Goal: Task Accomplishment & Management: Manage account settings

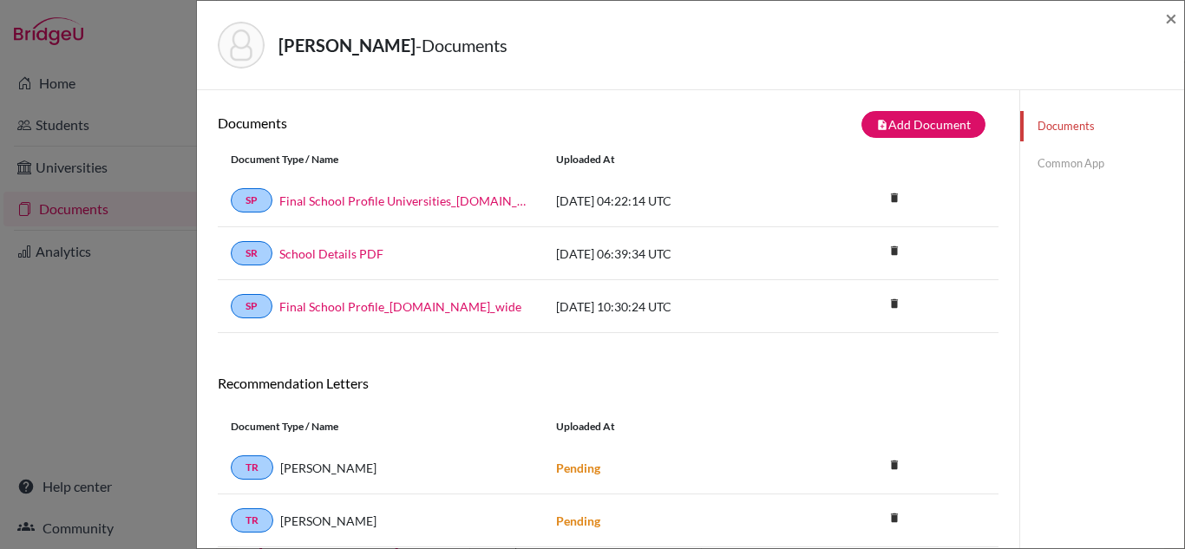
scroll to position [114, 0]
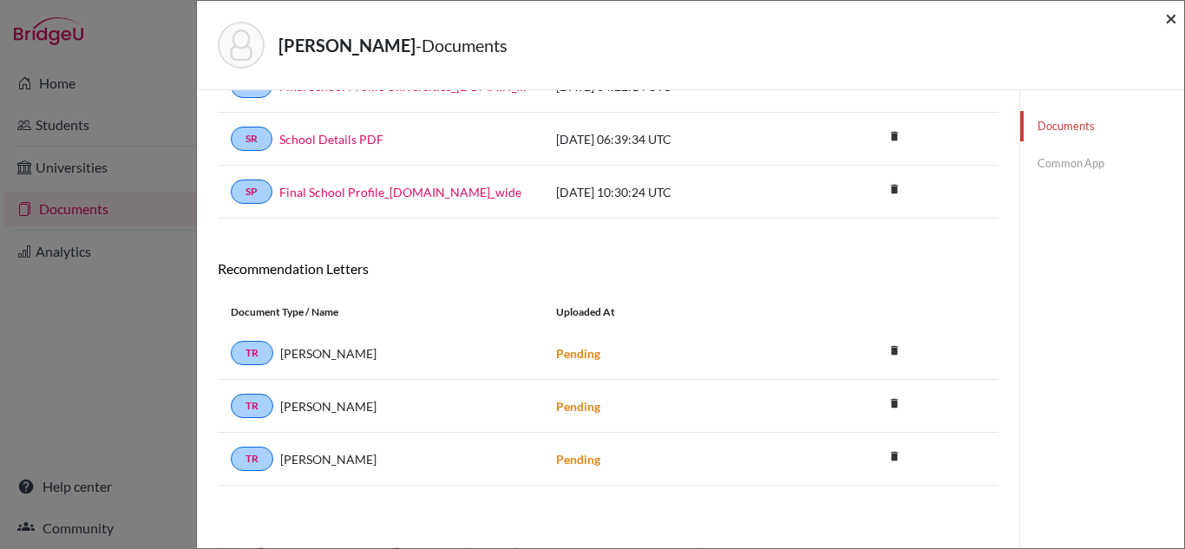
click at [1170, 21] on span "×" at bounding box center [1171, 17] width 12 height 25
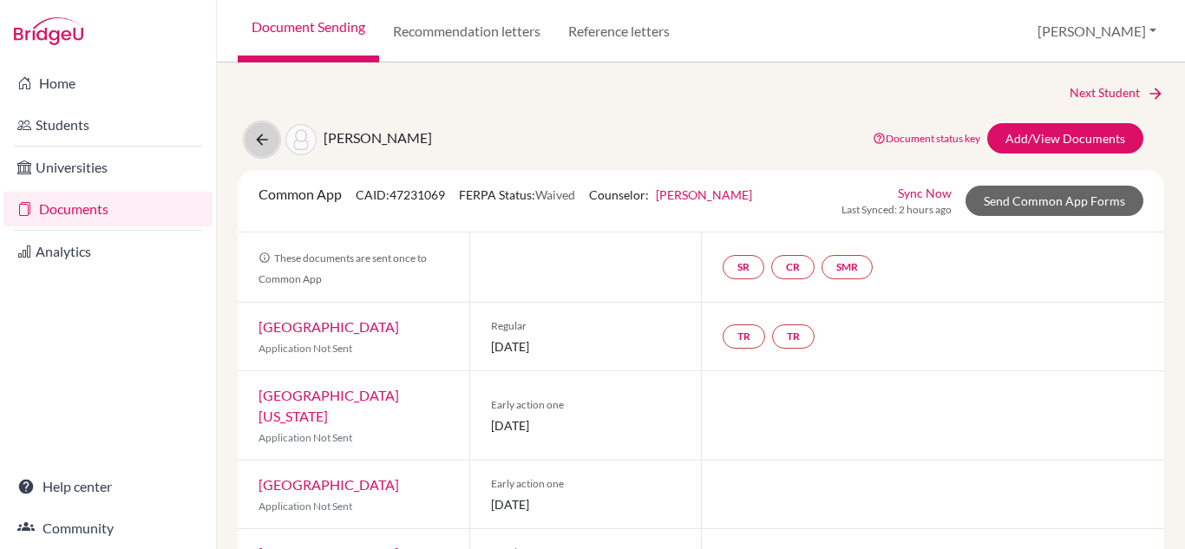
click at [262, 140] on icon at bounding box center [261, 139] width 17 height 17
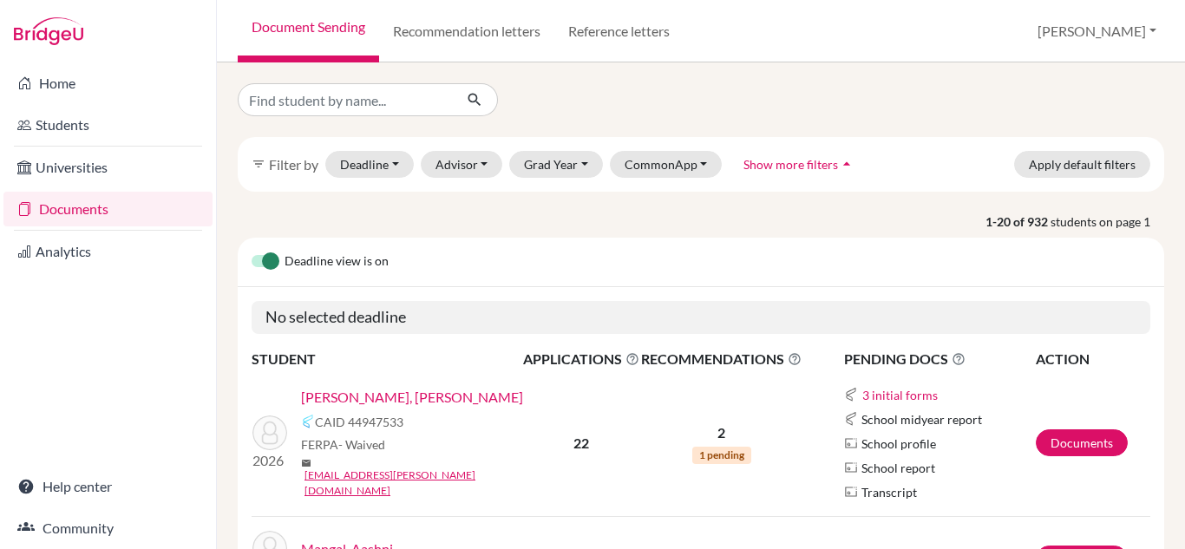
click at [380, 408] on link "[PERSON_NAME], [PERSON_NAME]" at bounding box center [412, 397] width 222 height 21
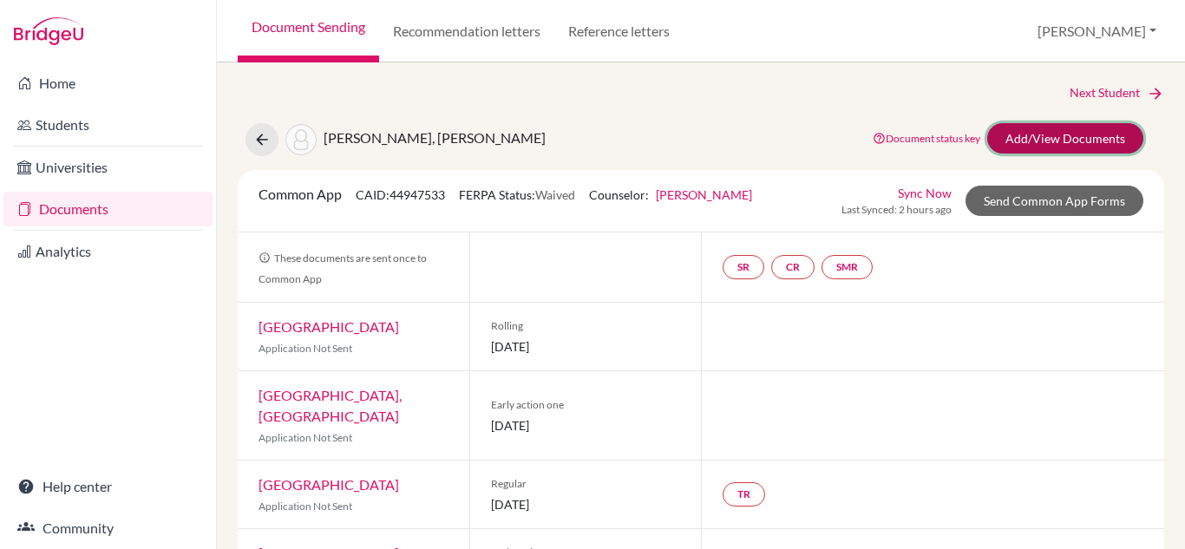
click at [1074, 141] on link "Add/View Documents" at bounding box center [1065, 138] width 156 height 30
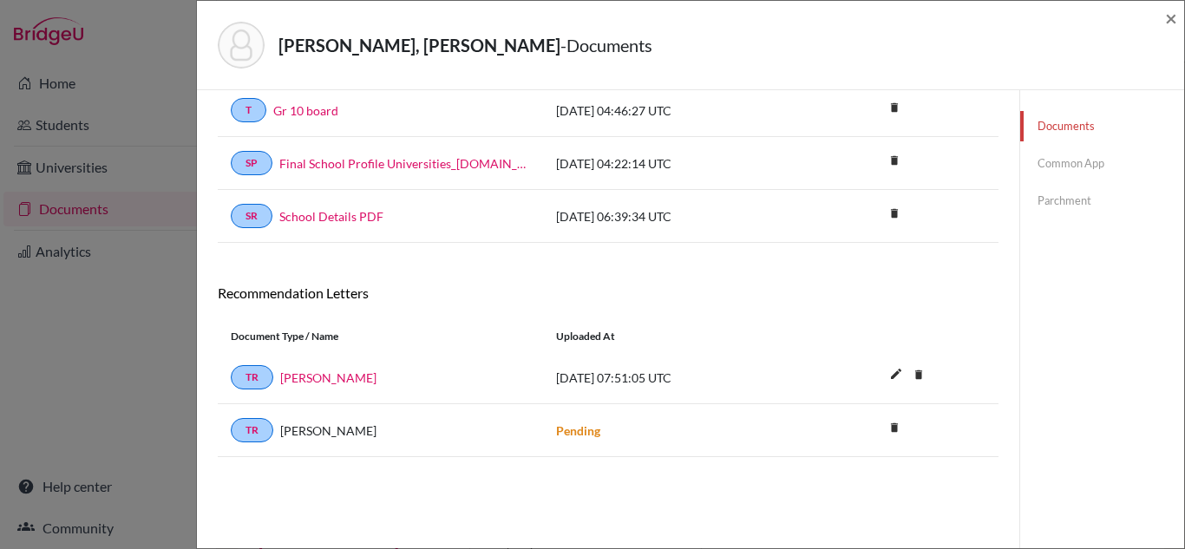
scroll to position [89, 0]
click at [1172, 20] on span "×" at bounding box center [1171, 17] width 12 height 25
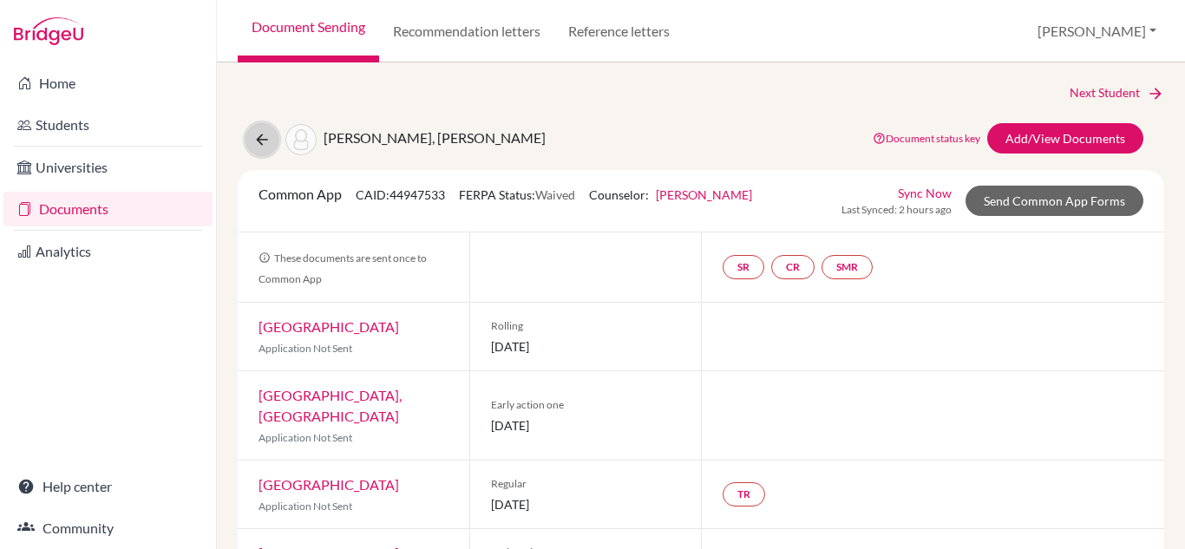
click at [261, 144] on icon at bounding box center [261, 139] width 17 height 17
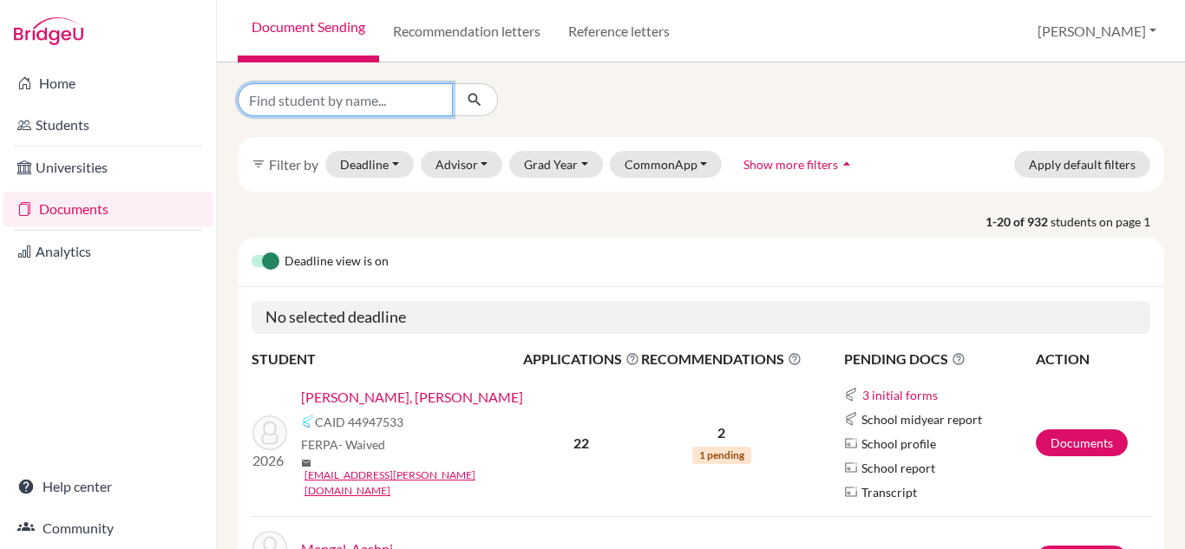
click at [349, 100] on input "Find student by name..." at bounding box center [345, 99] width 215 height 33
type input "agastya"
click button "submit" at bounding box center [475, 99] width 46 height 33
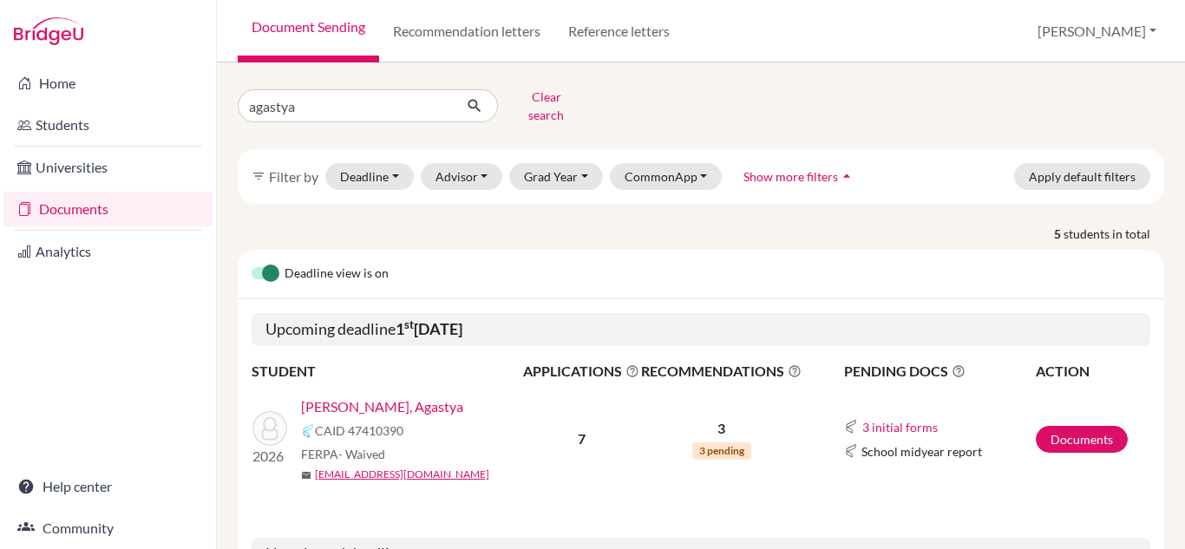
click at [433, 396] on link "Karthikeya Sivanandan, Agastya" at bounding box center [382, 406] width 162 height 21
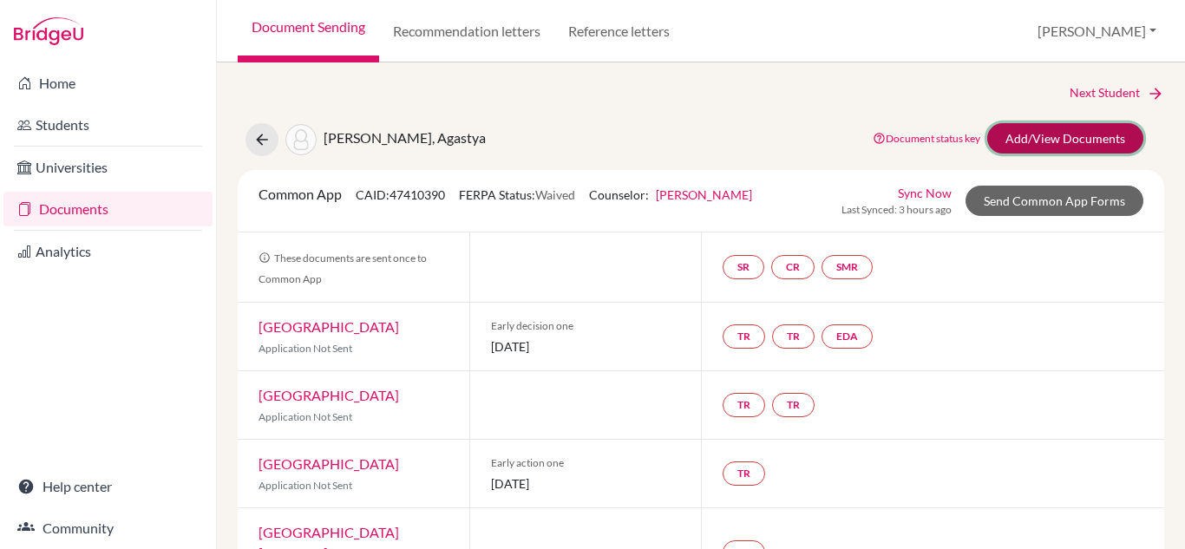
click at [996, 138] on link "Add/View Documents" at bounding box center [1065, 138] width 156 height 30
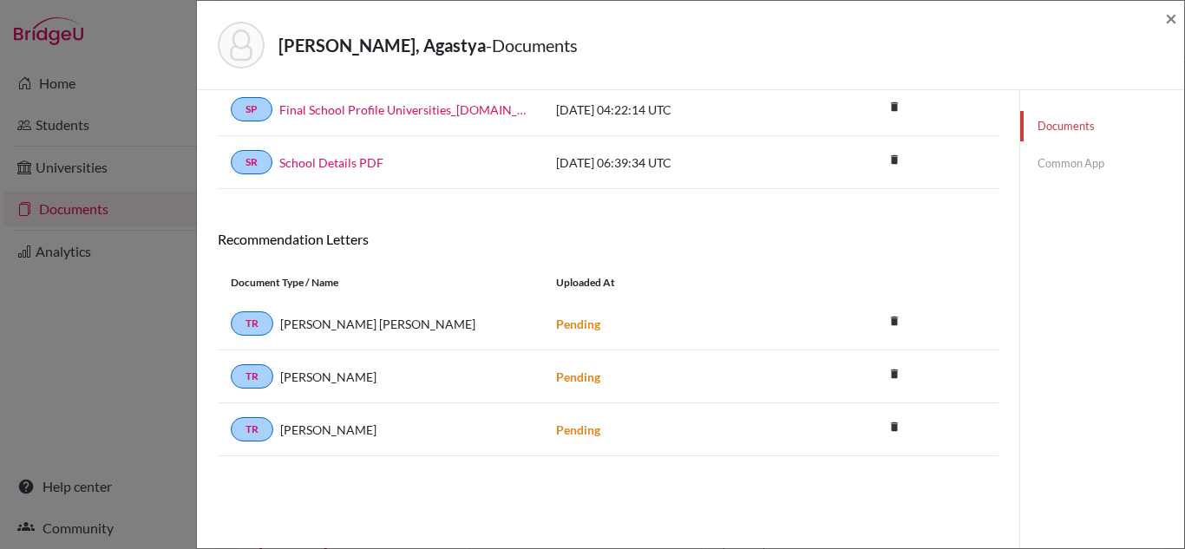
scroll to position [90, 0]
click at [1168, 16] on span "×" at bounding box center [1171, 17] width 12 height 25
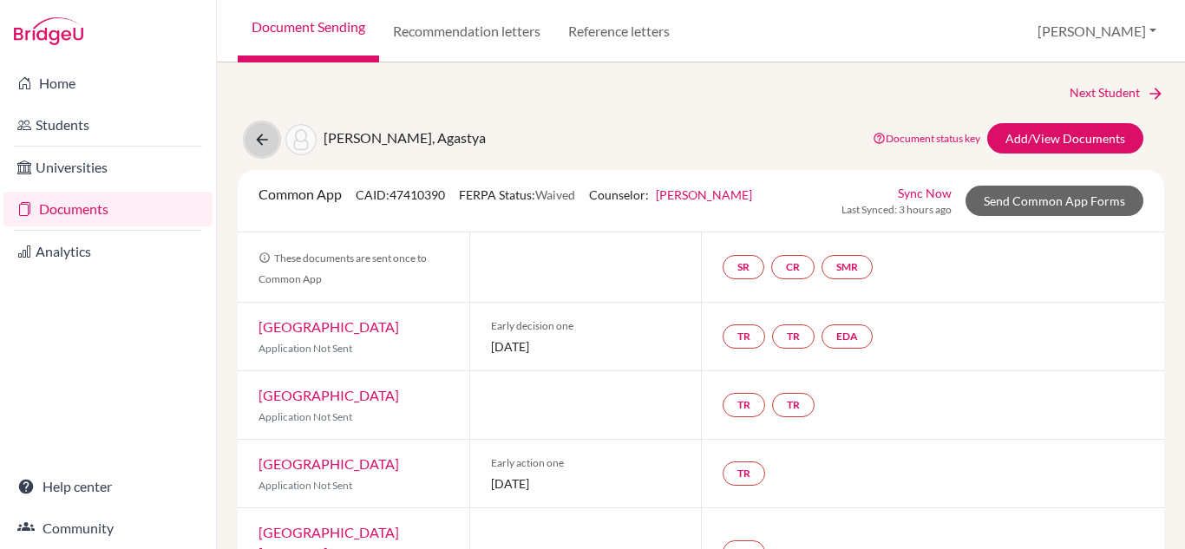
click at [254, 145] on icon at bounding box center [261, 139] width 17 height 17
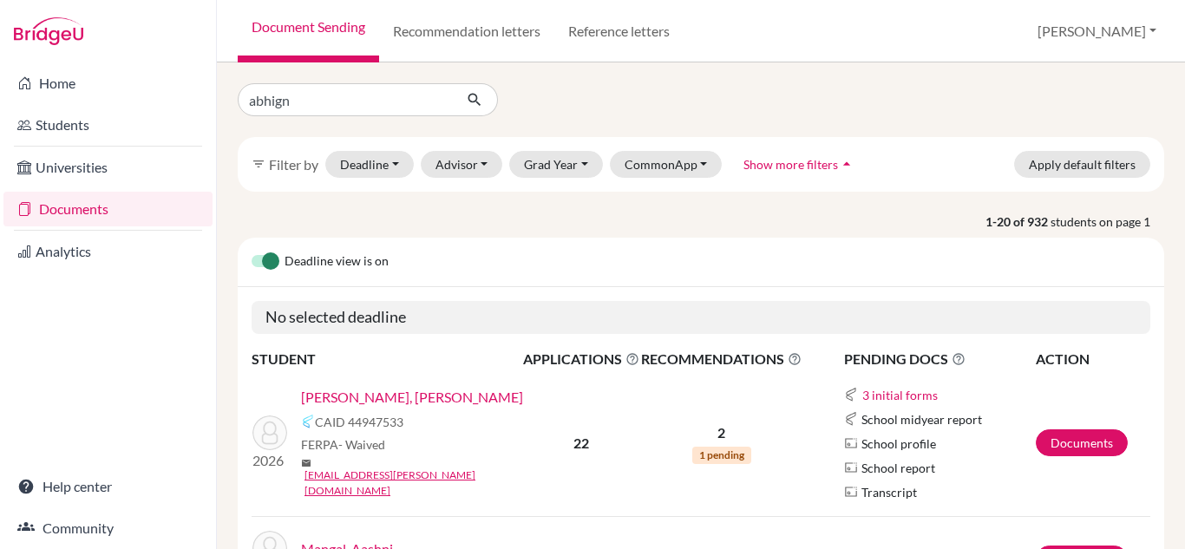
type input "abhigna"
click button "submit" at bounding box center [475, 99] width 46 height 33
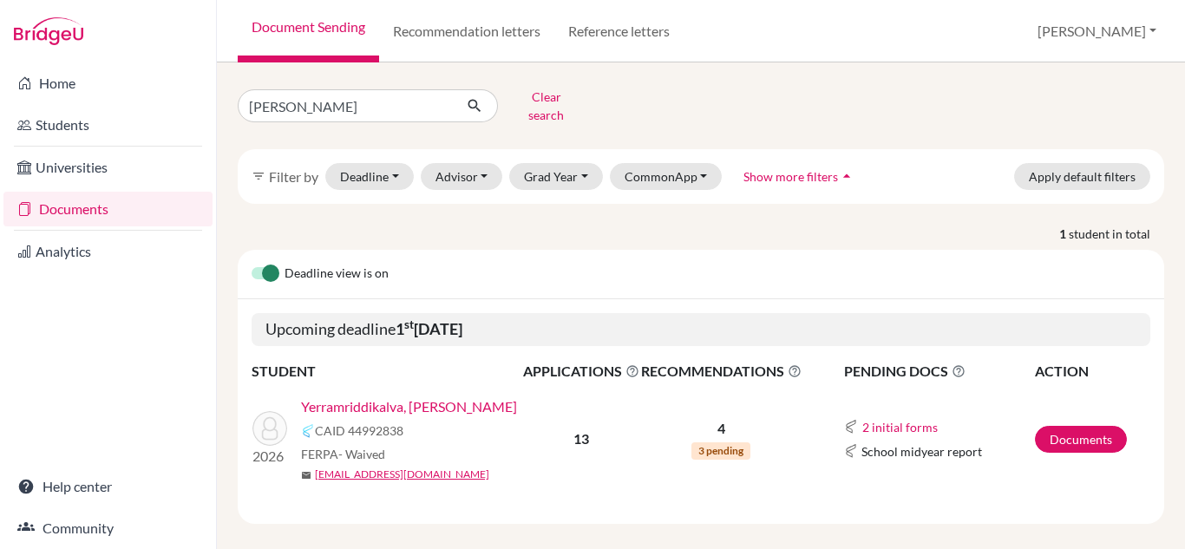
click at [387, 397] on link "Yerramriddikalva, [PERSON_NAME]" at bounding box center [409, 406] width 216 height 21
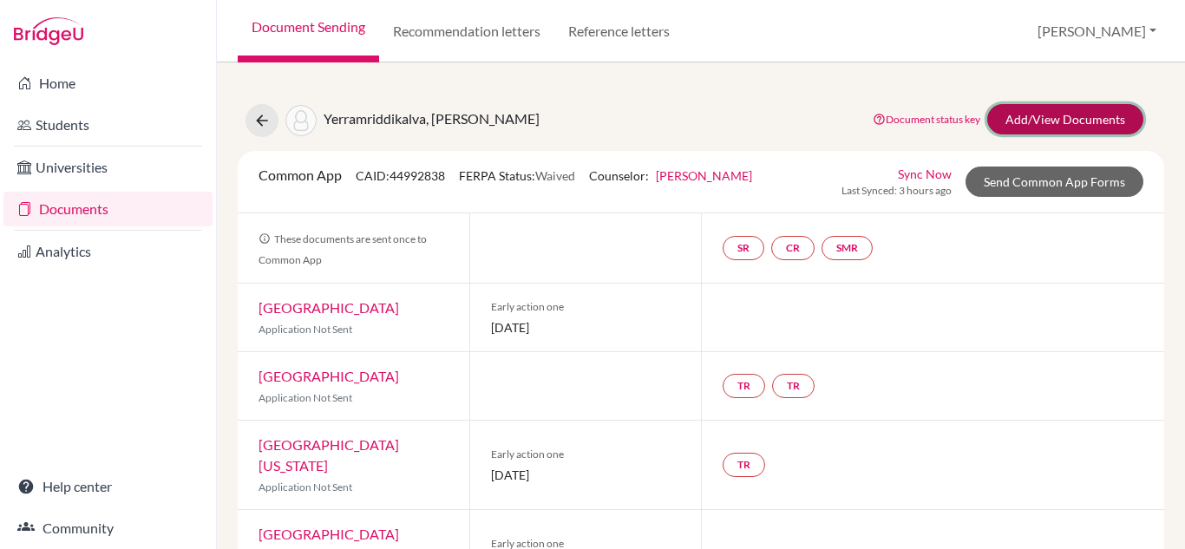
click at [1050, 111] on link "Add/View Documents" at bounding box center [1065, 119] width 156 height 30
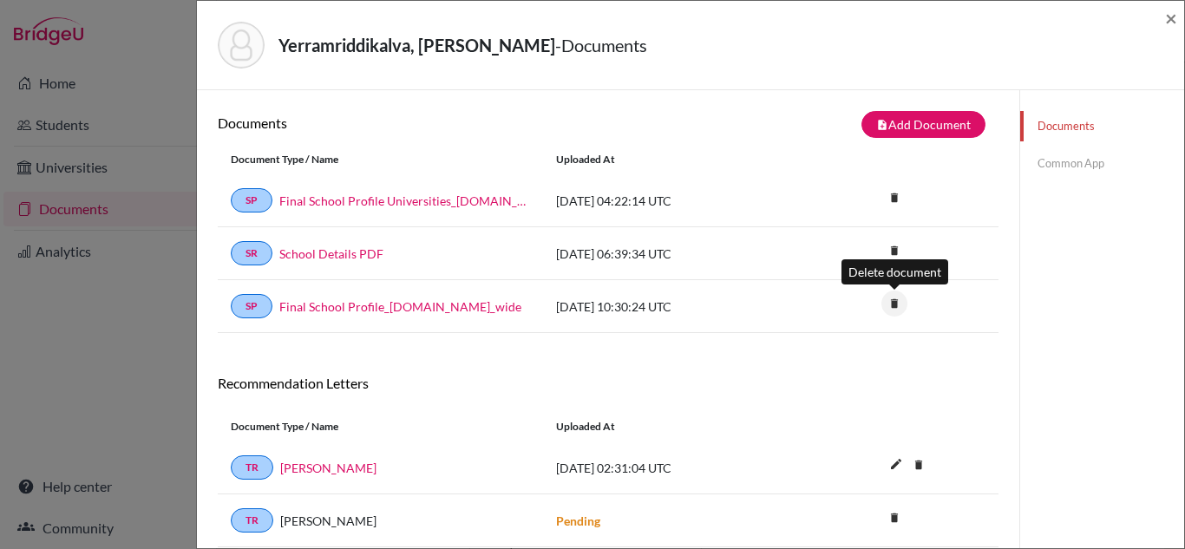
click at [888, 305] on icon "delete" at bounding box center [894, 303] width 26 height 26
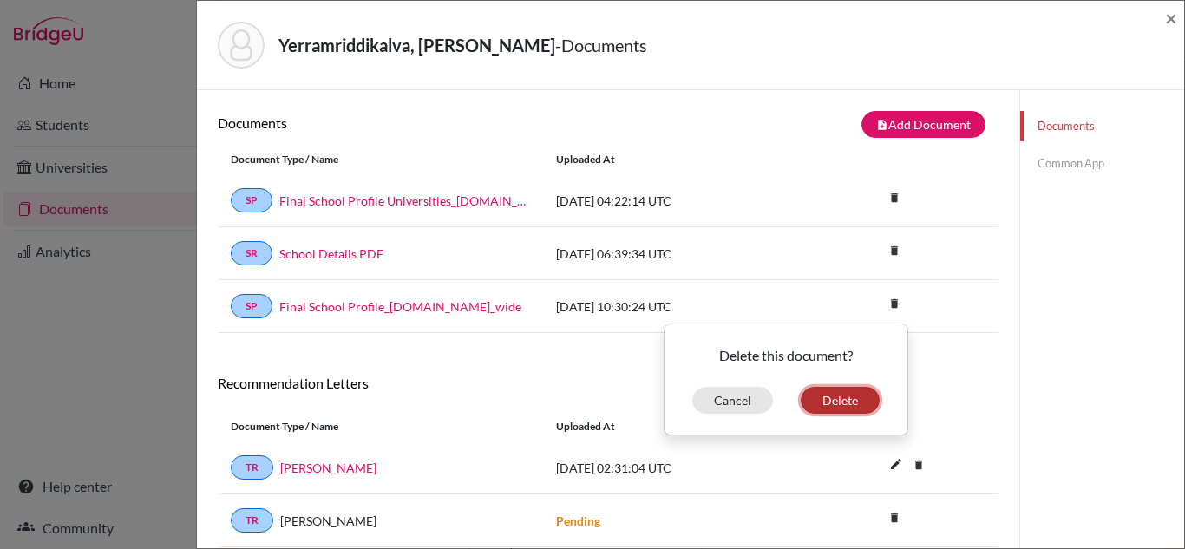
click at [847, 400] on button "Delete" at bounding box center [839, 400] width 79 height 27
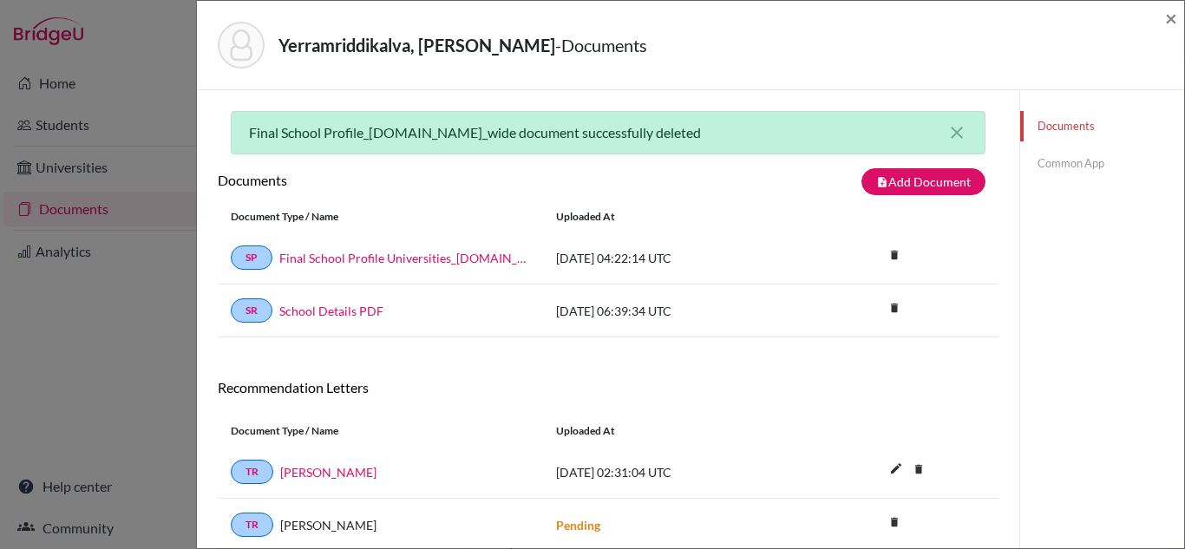
scroll to position [1, 0]
click at [856, 359] on div "Final School Profile_[DOMAIN_NAME]_wide document successfully deleted close Doc…" at bounding box center [608, 383] width 780 height 546
click at [959, 126] on icon "close" at bounding box center [956, 131] width 21 height 21
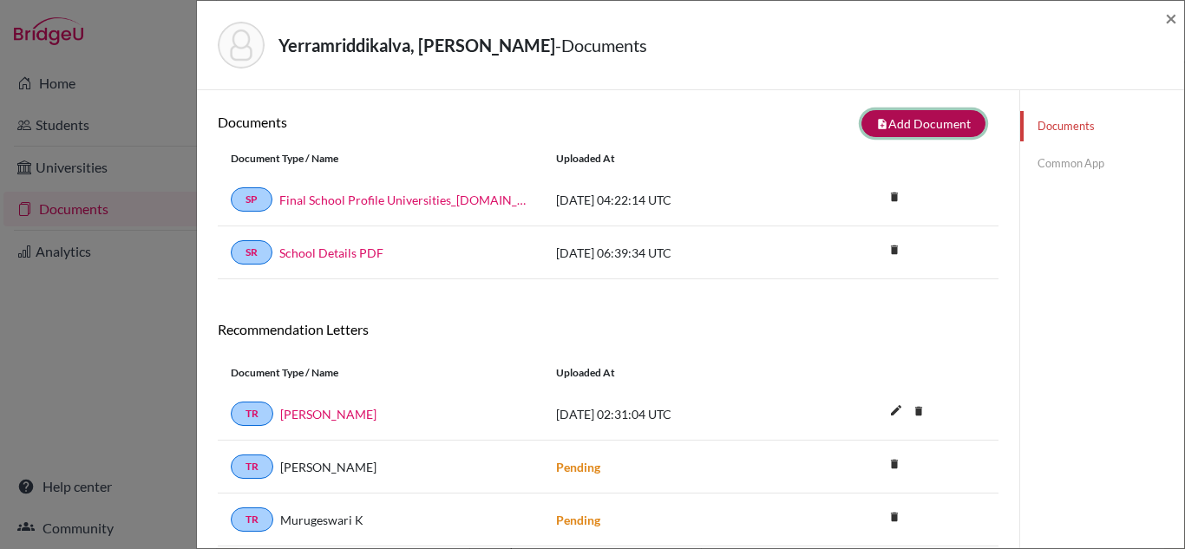
click at [930, 126] on button "note_add Add Document" at bounding box center [923, 123] width 124 height 27
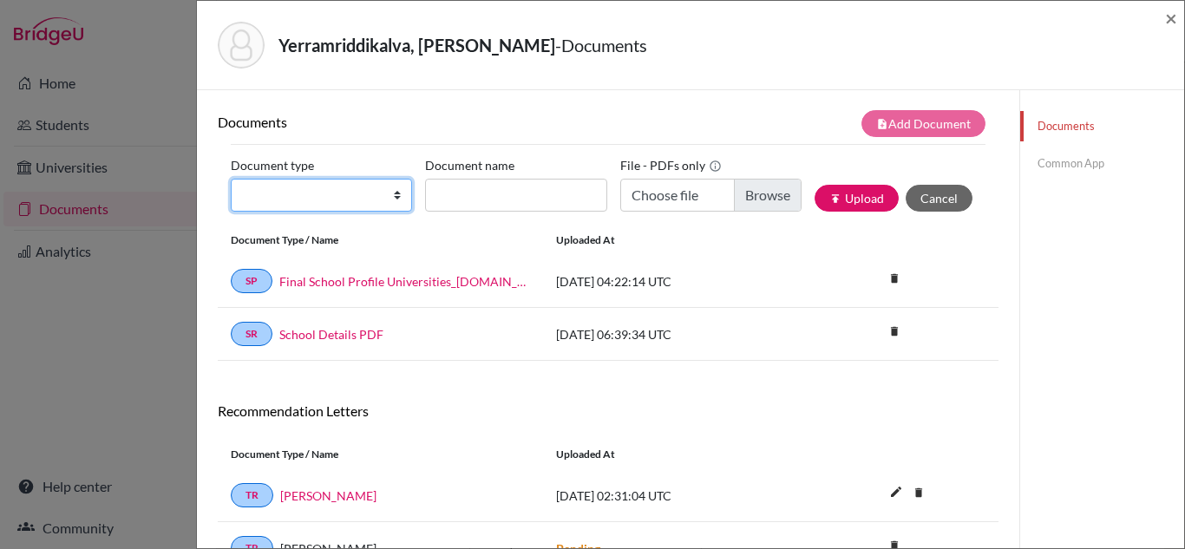
click at [398, 195] on select "Change explanation for Common App reports Counselor recommendation Internationa…" at bounding box center [321, 195] width 181 height 33
select select "2"
click at [231, 179] on select "Change explanation for Common App reports Counselor recommendation Internationa…" at bounding box center [321, 195] width 181 height 33
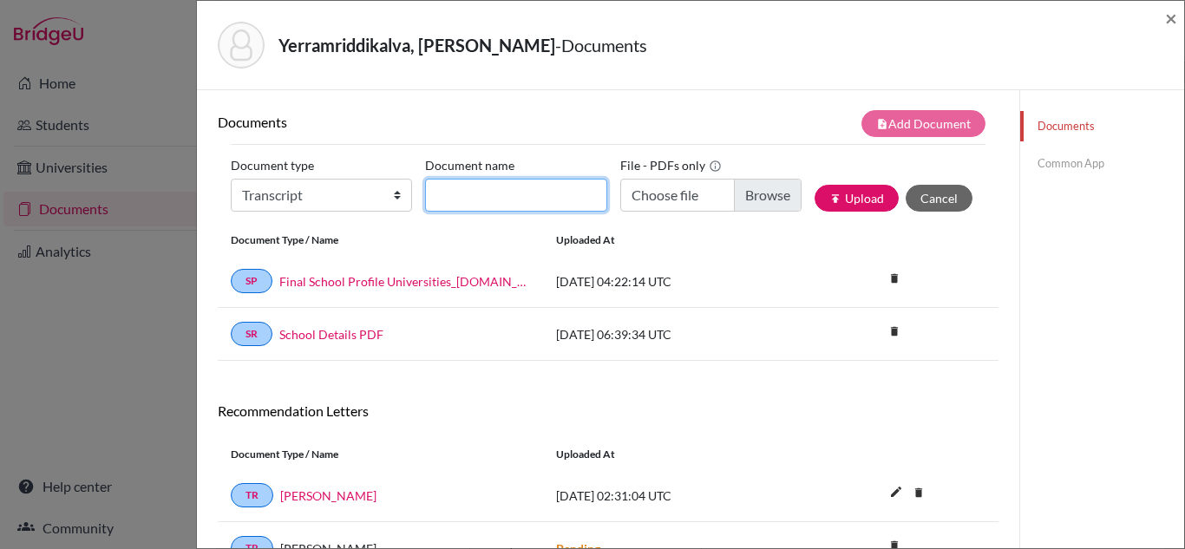
click at [534, 193] on input "Document name" at bounding box center [515, 195] width 181 height 33
type input "Gr 9 final"
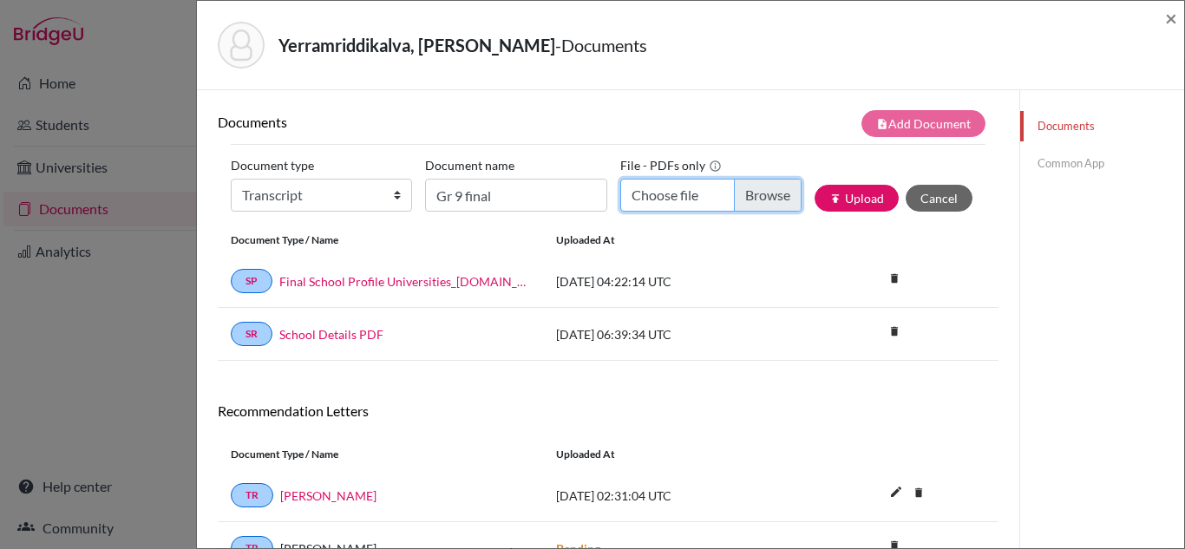
click at [674, 195] on input "Choose file" at bounding box center [710, 195] width 181 height 33
type input "C:\fakepath\9thGrade_Term2.pdf"
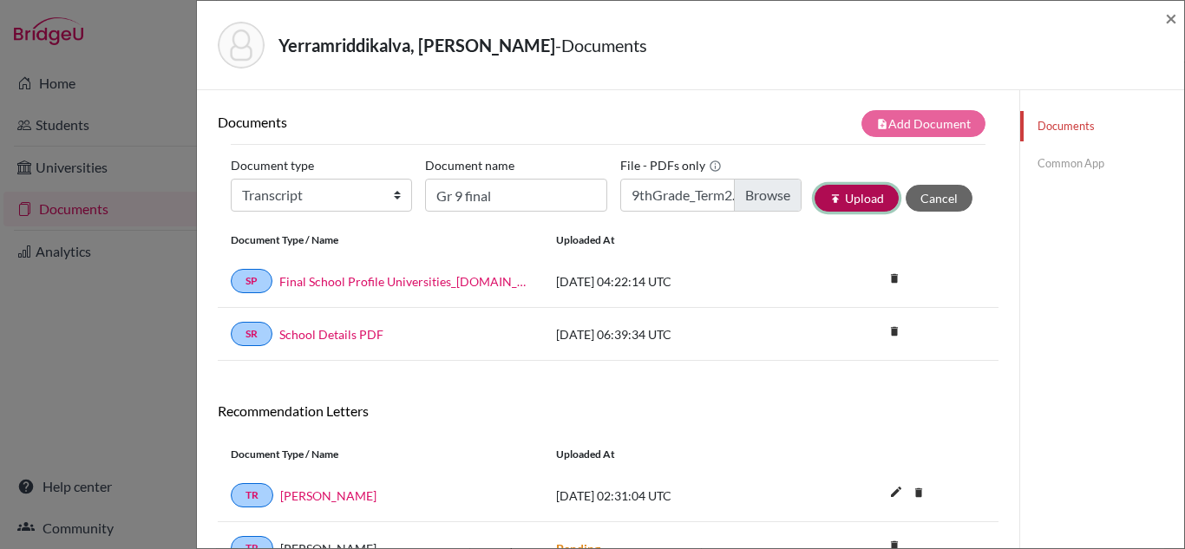
click at [854, 192] on button "publish Upload" at bounding box center [856, 198] width 84 height 27
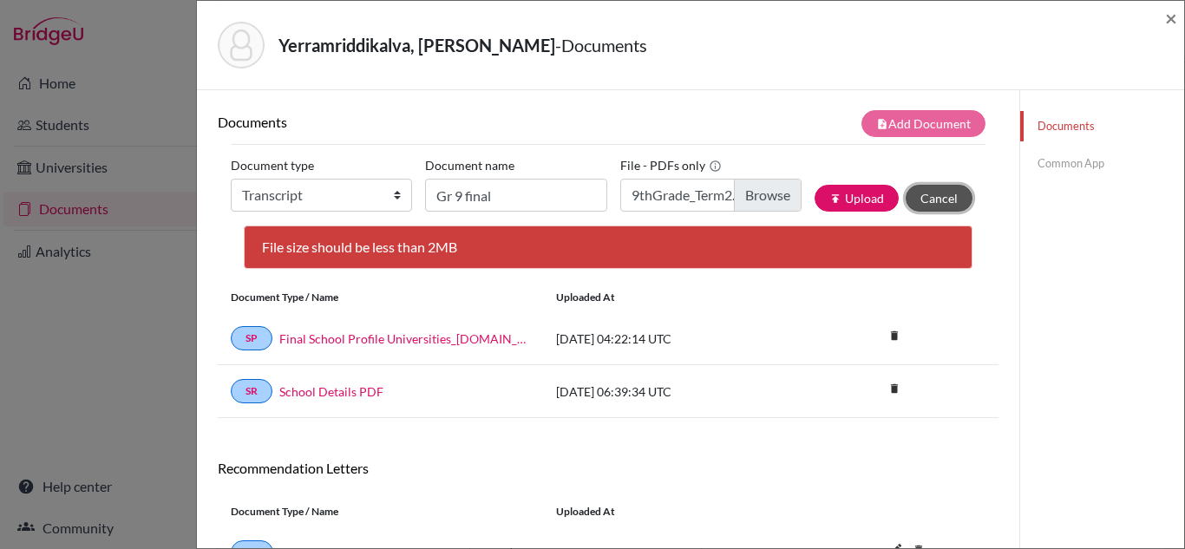
click at [932, 196] on button "Cancel" at bounding box center [938, 198] width 67 height 27
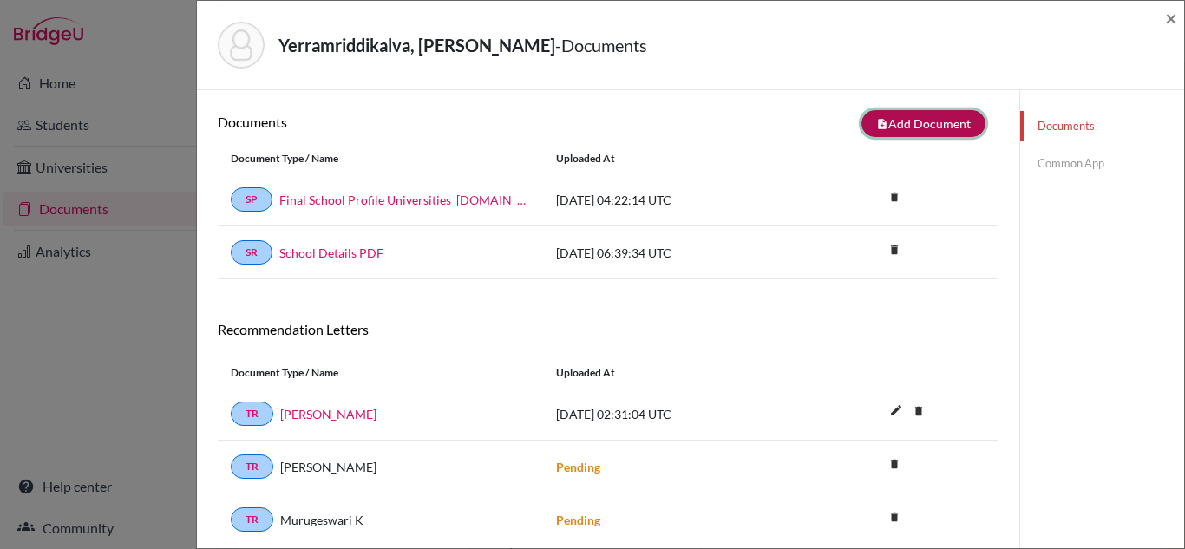
click at [897, 121] on button "note_add Add Document" at bounding box center [923, 123] width 124 height 27
select select "2"
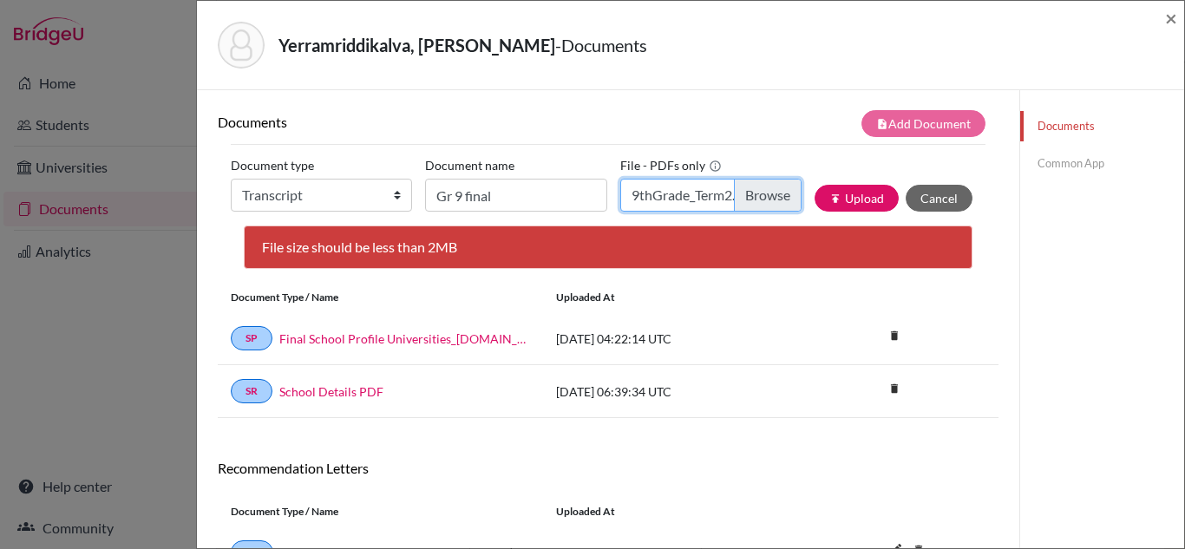
click at [695, 199] on input "9thGrade_Term2.pdf" at bounding box center [710, 195] width 181 height 33
type input "C:\fakepath\9th Term 2.pdf"
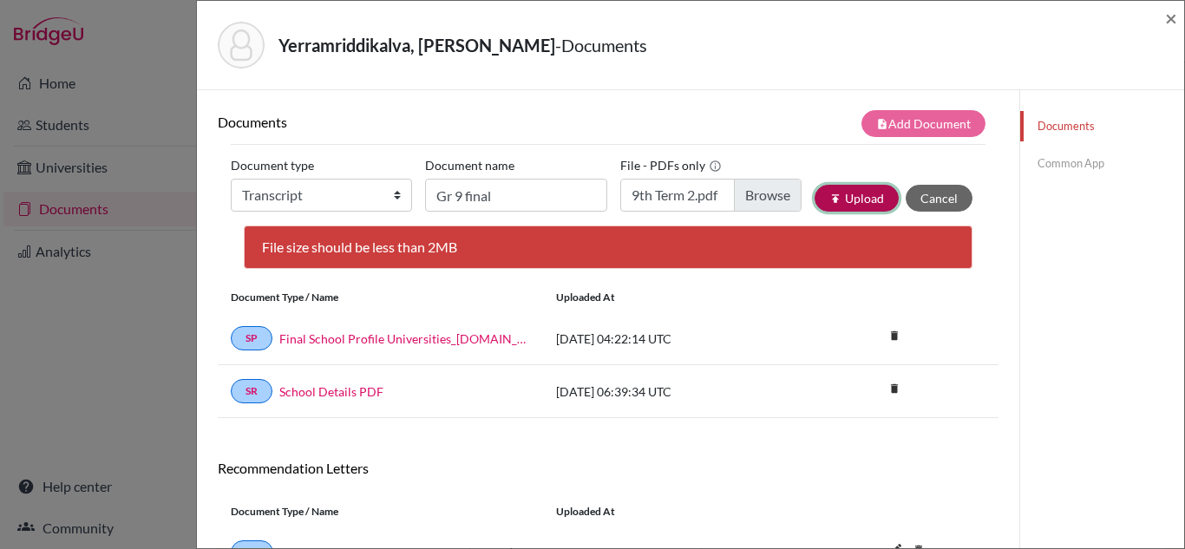
click at [858, 195] on button "publish Upload" at bounding box center [856, 198] width 84 height 27
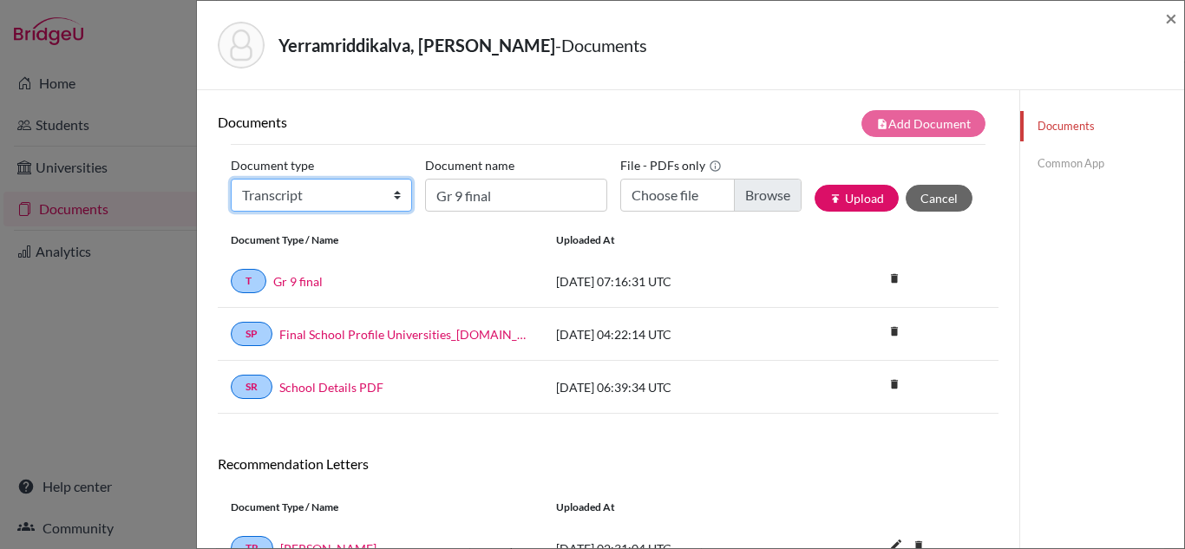
click at [395, 192] on select "Change explanation for Common App reports Counselor recommendation Internationa…" at bounding box center [321, 195] width 181 height 33
select select "2"
click at [231, 179] on select "Change explanation for Common App reports Counselor recommendation Internationa…" at bounding box center [321, 195] width 181 height 33
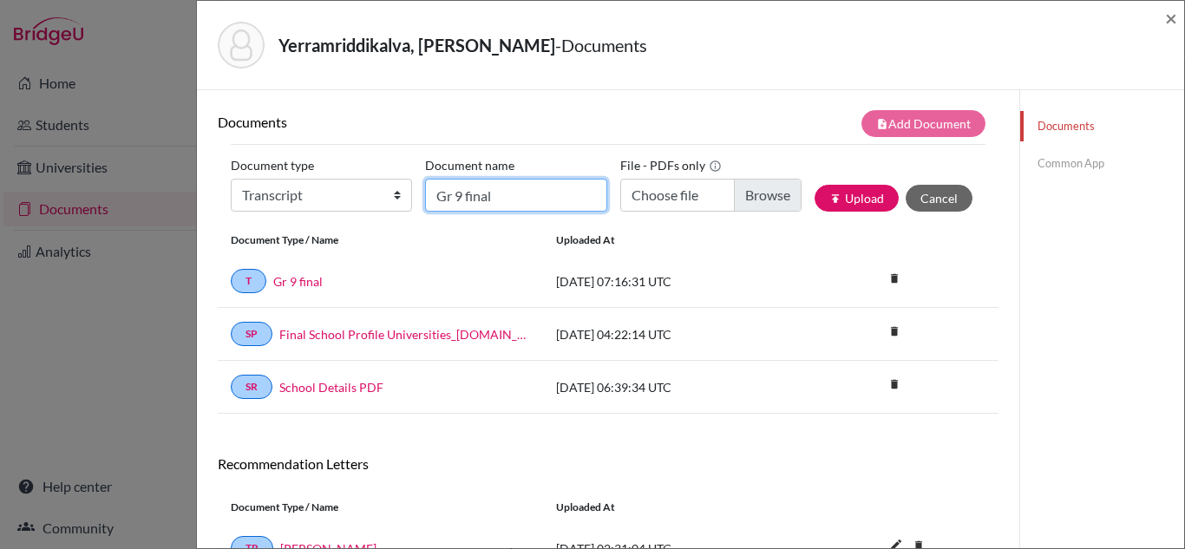
click at [504, 200] on input "Gr 9 final" at bounding box center [515, 195] width 181 height 33
type input "Gr 10 board"
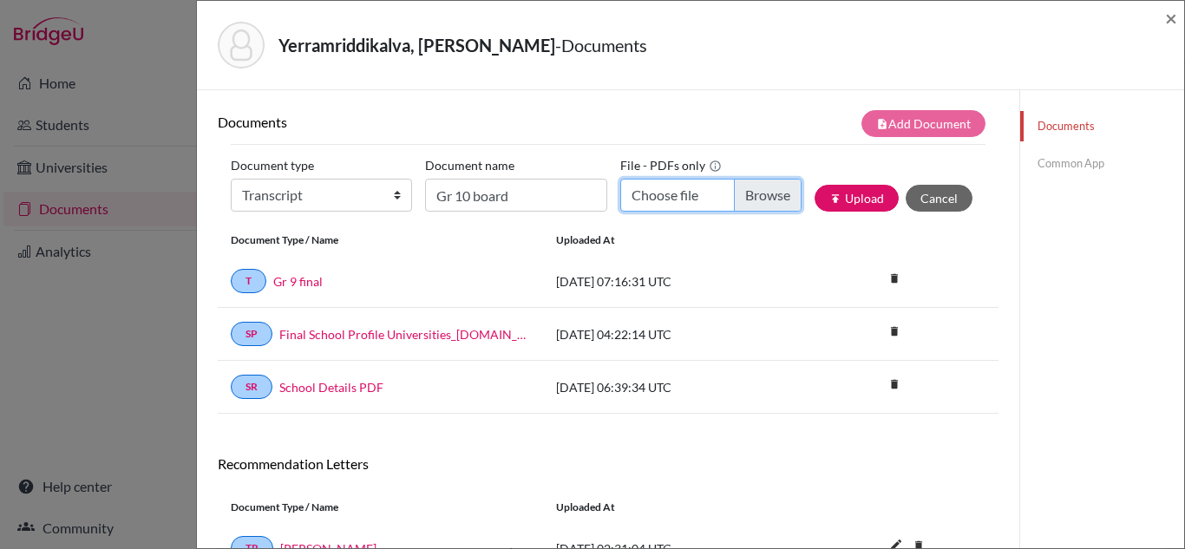
click at [658, 198] on input "Choose file" at bounding box center [710, 195] width 181 height 33
type input "C:\fakepath\Grade 10 Board_IGCSE.pdf"
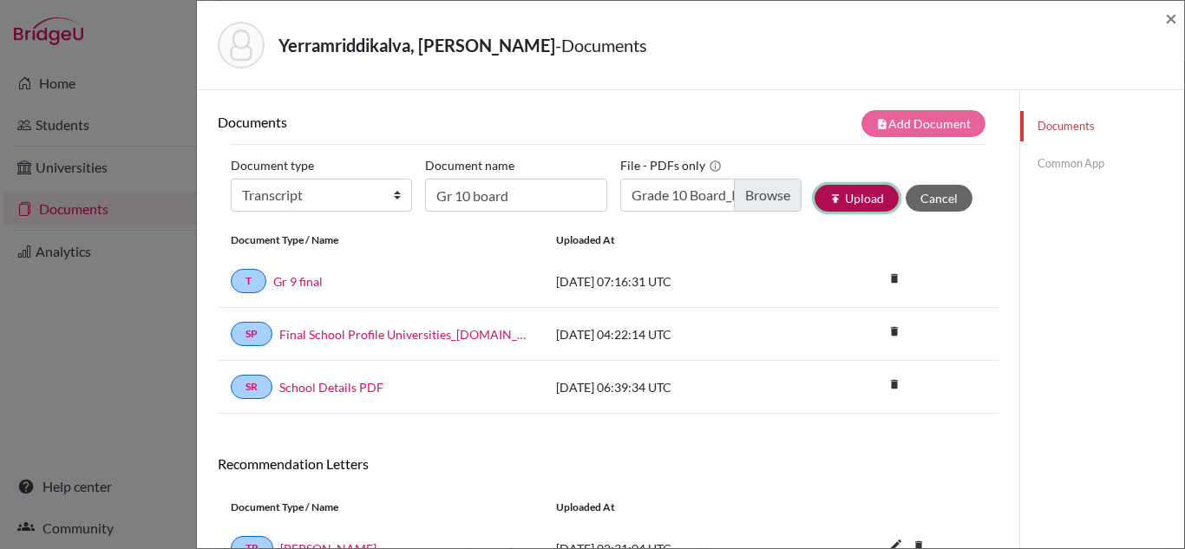
click at [858, 202] on button "publish Upload" at bounding box center [856, 198] width 84 height 27
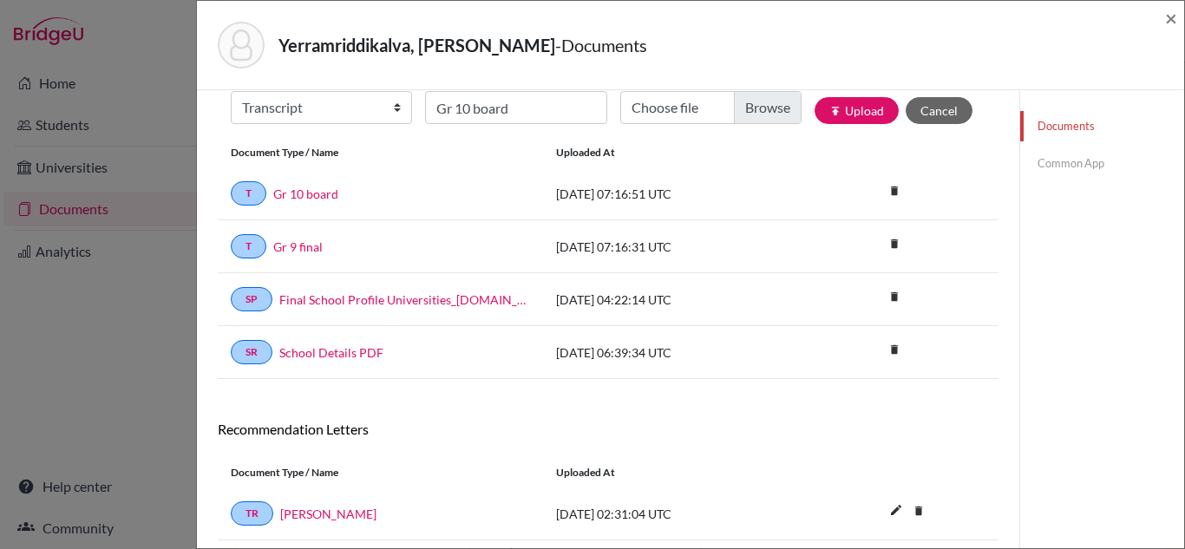
scroll to position [0, 0]
